Goal: Information Seeking & Learning: Compare options

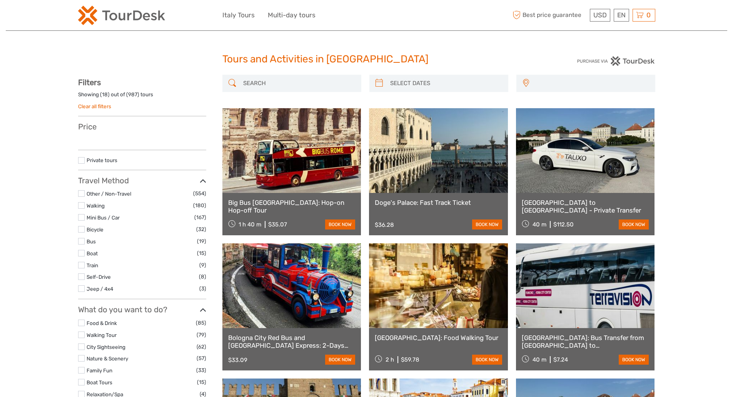
select select
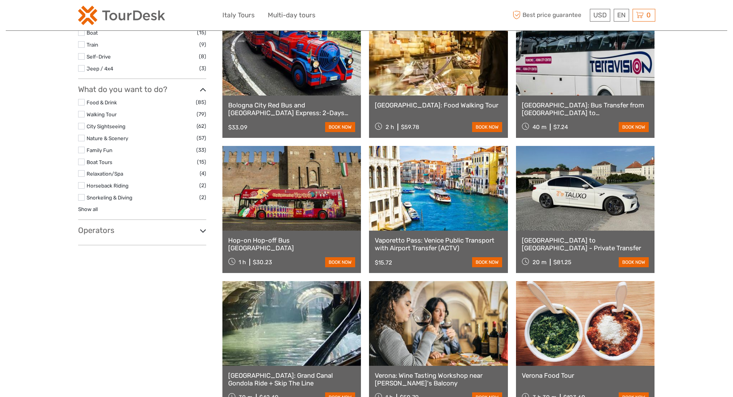
scroll to position [257, 0]
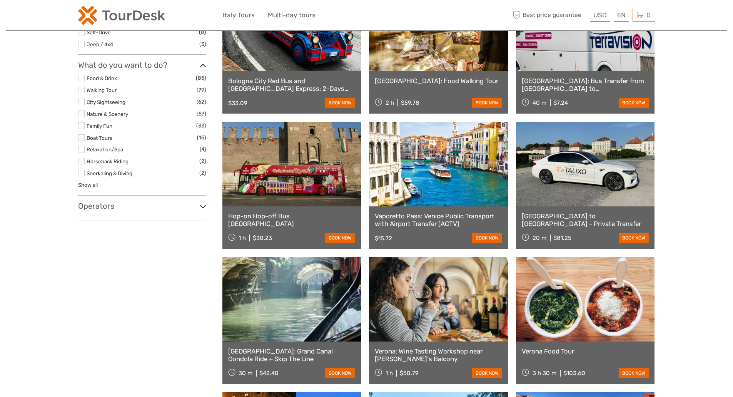
click at [109, 210] on h3 "Operators" at bounding box center [142, 205] width 128 height 9
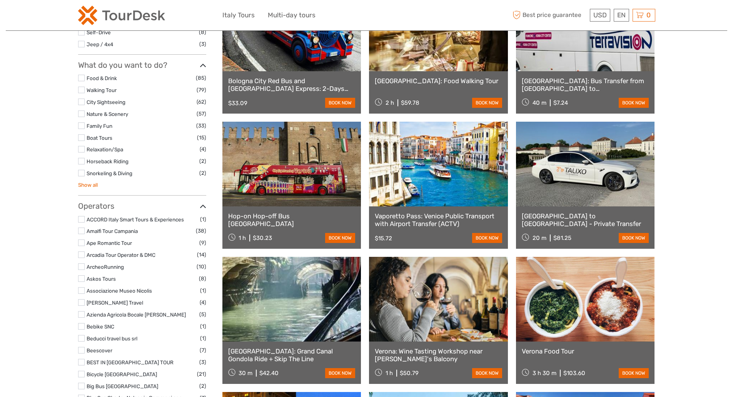
click at [87, 185] on link "Show all" at bounding box center [88, 185] width 20 height 6
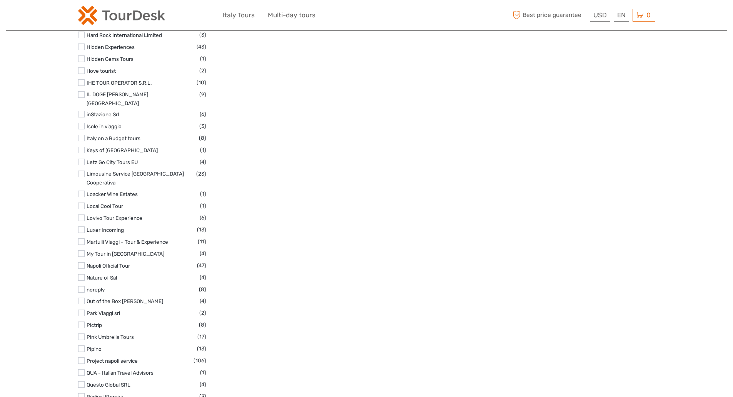
scroll to position [0, 0]
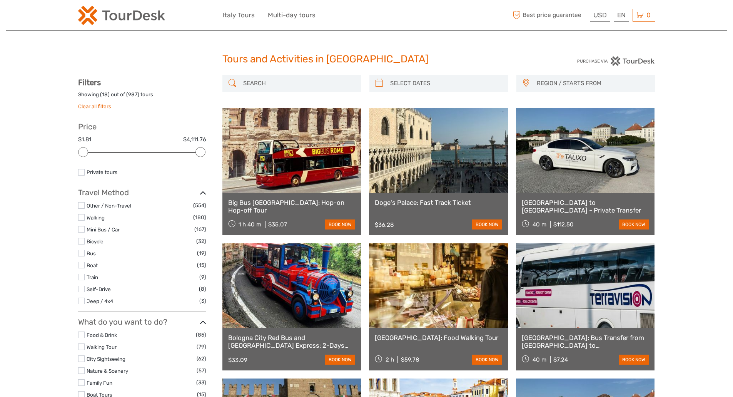
drag, startPoint x: 53, startPoint y: 278, endPoint x: 55, endPoint y: 95, distance: 182.8
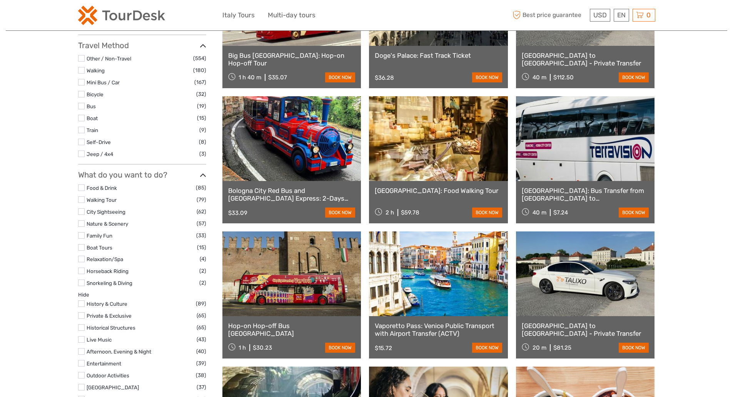
scroll to position [192, 0]
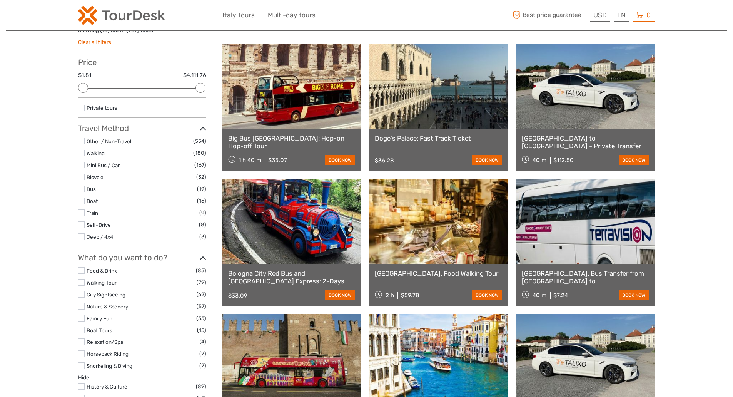
click at [82, 190] on label at bounding box center [81, 188] width 7 height 7
click at [0, 0] on input "checkbox" at bounding box center [0, 0] width 0 height 0
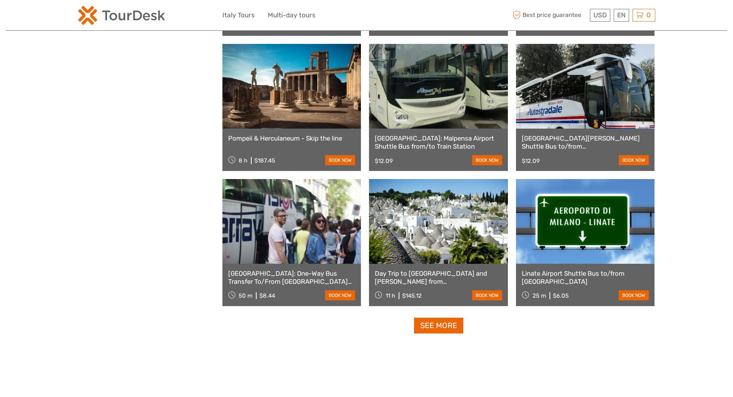
scroll to position [621, 0]
click at [443, 332] on link "See more" at bounding box center [438, 325] width 49 height 16
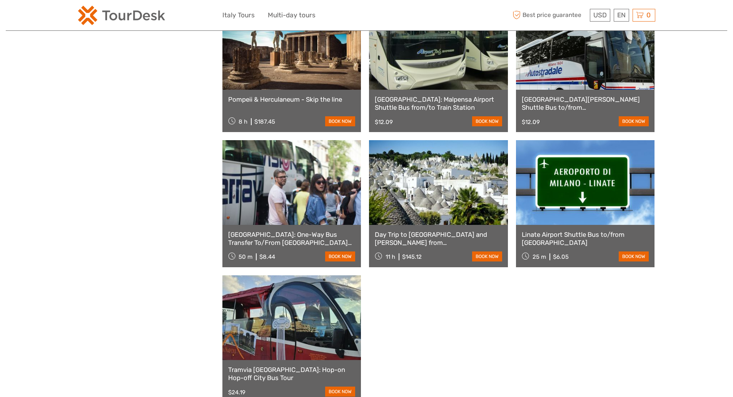
scroll to position [685, 0]
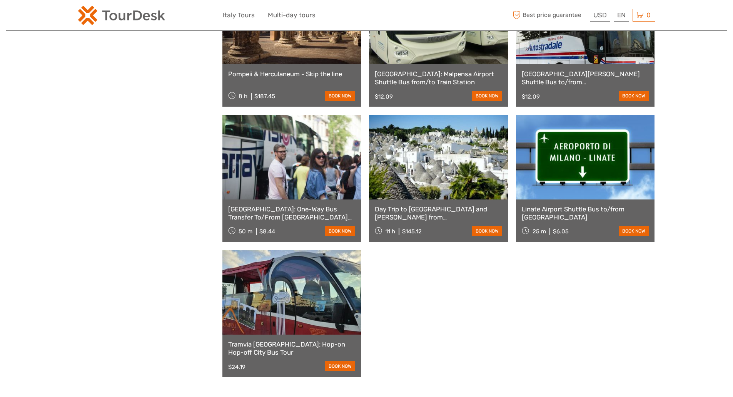
drag, startPoint x: 585, startPoint y: 212, endPoint x: 580, endPoint y: 215, distance: 5.9
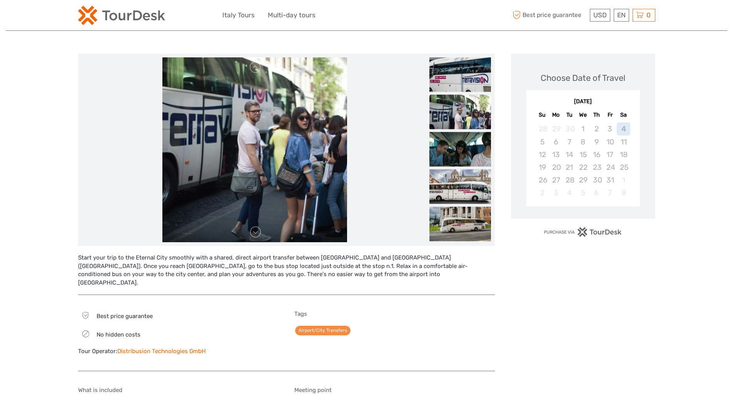
scroll to position [128, 0]
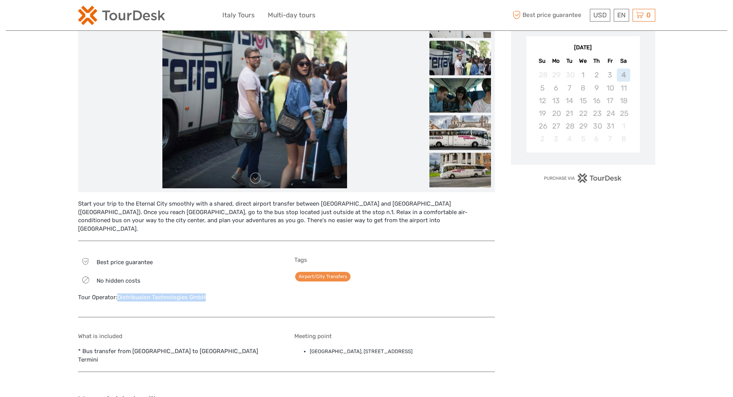
drag, startPoint x: 212, startPoint y: 290, endPoint x: 119, endPoint y: 294, distance: 94.0
click at [119, 294] on div "Best price guarantee No hidden costs Tour Operator: Distribusion Technologies G…" at bounding box center [178, 282] width 200 height 53
copy link "Distribusion Technologies GmbH"
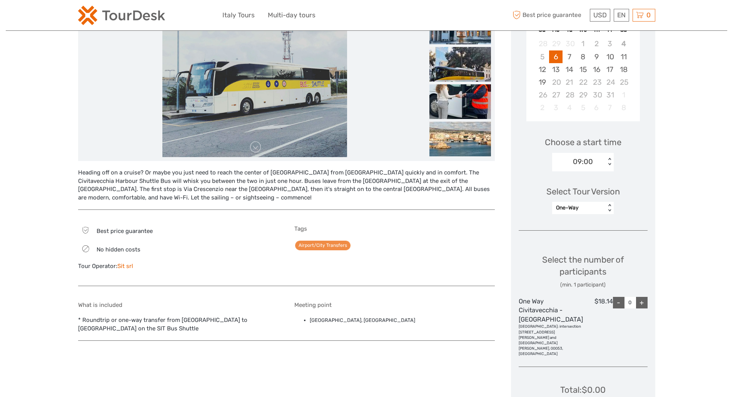
scroll to position [257, 0]
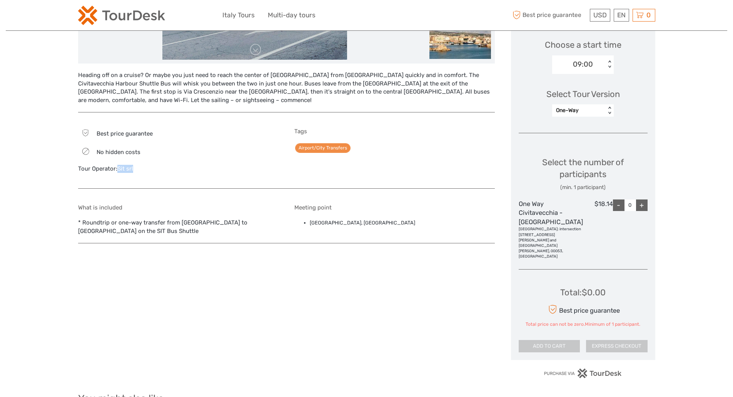
drag, startPoint x: 131, startPoint y: 167, endPoint x: 118, endPoint y: 168, distance: 13.6
click at [118, 168] on div "Tour Operator: Sit srl" at bounding box center [178, 169] width 200 height 8
copy link "Sit srl"
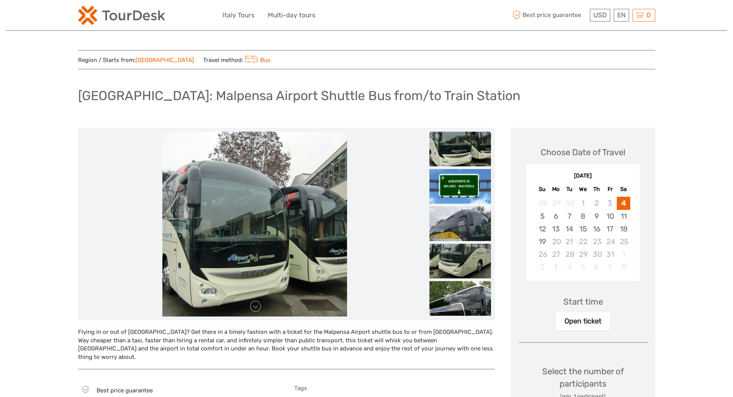
scroll to position [257, 0]
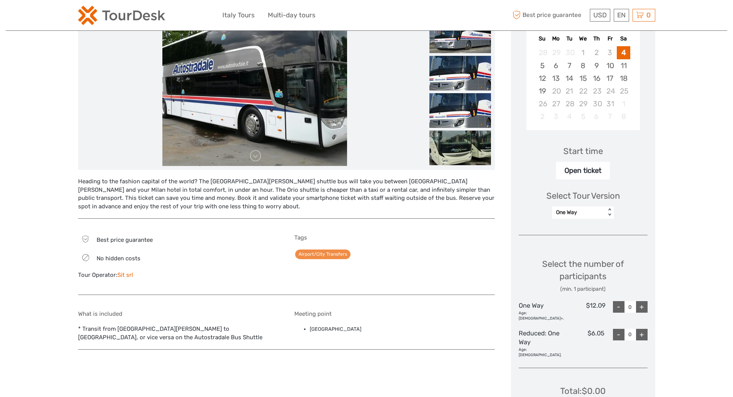
scroll to position [257, 0]
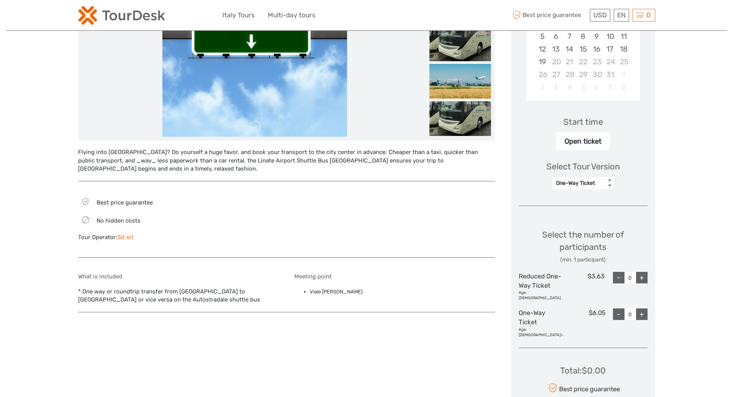
scroll to position [257, 0]
